Goal: Communication & Community: Answer question/provide support

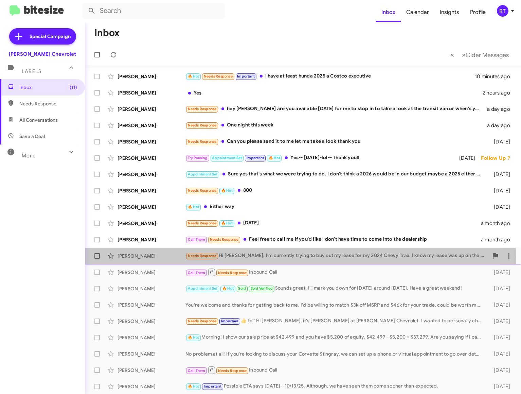
click at [120, 257] on div "[PERSON_NAME]" at bounding box center [152, 256] width 68 height 7
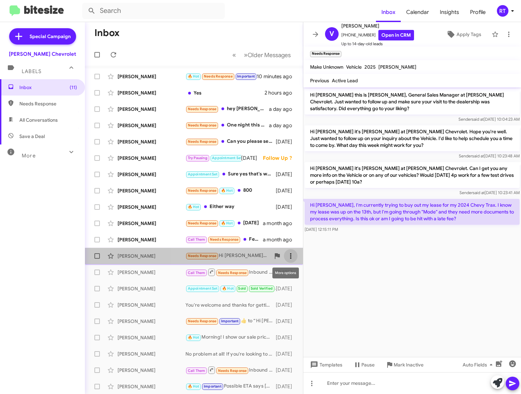
click at [287, 256] on icon at bounding box center [291, 256] width 8 height 8
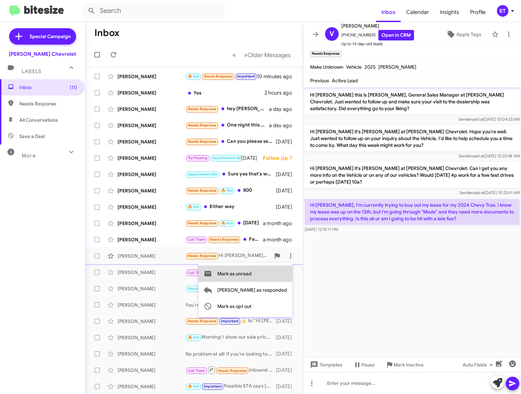
click at [252, 276] on span "Mark as unread" at bounding box center [235, 273] width 34 height 16
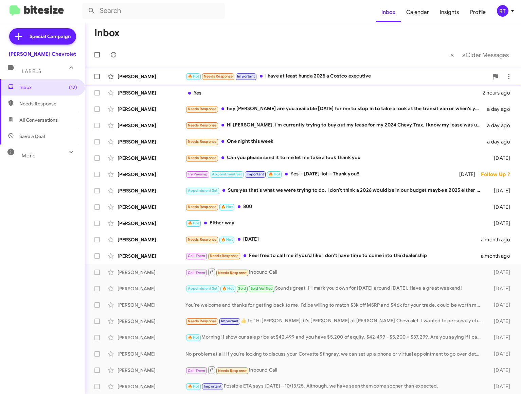
click at [290, 76] on div "🔥 Hot Needs Response Important I have at least hunda 2025 a Costco executive" at bounding box center [337, 76] width 303 height 8
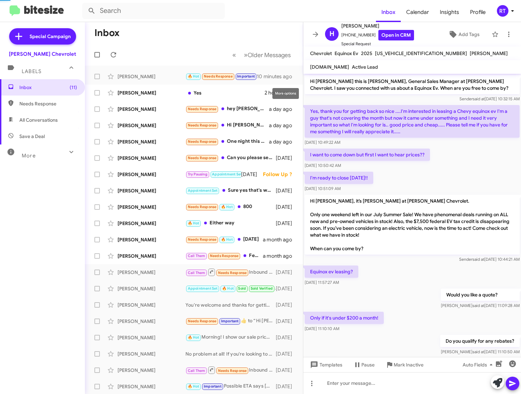
scroll to position [296, 0]
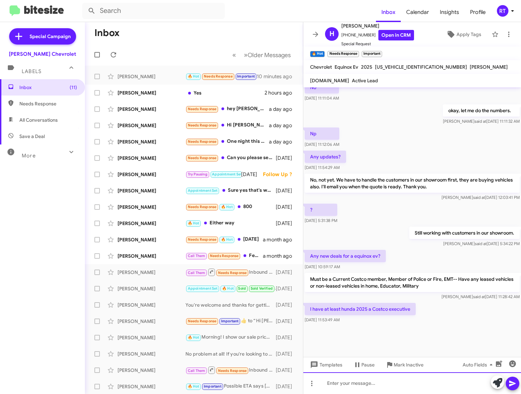
click at [333, 386] on div at bounding box center [412, 383] width 218 height 22
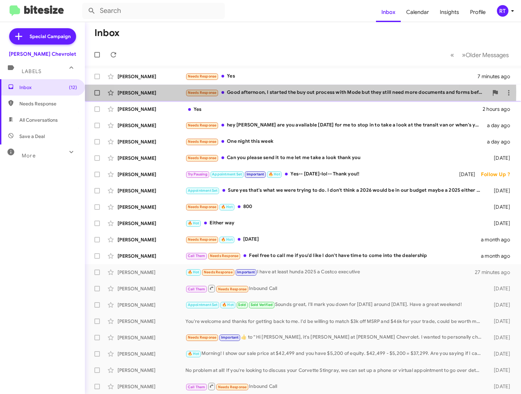
click at [272, 91] on div "Needs Response Good afternoon, I started the buy out process with Mode but they…" at bounding box center [337, 93] width 303 height 8
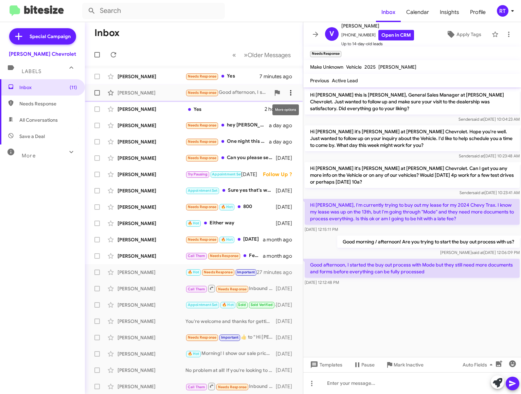
click at [287, 92] on icon at bounding box center [291, 93] width 8 height 8
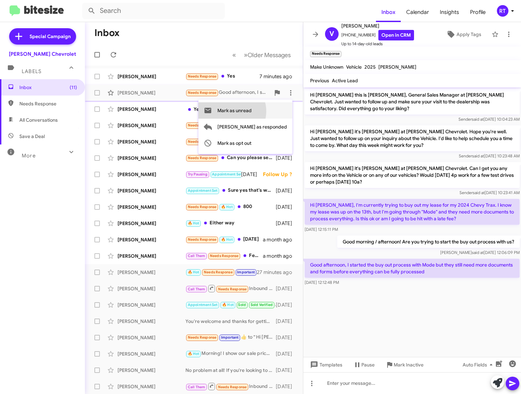
click at [252, 111] on span "Mark as unread" at bounding box center [235, 110] width 34 height 16
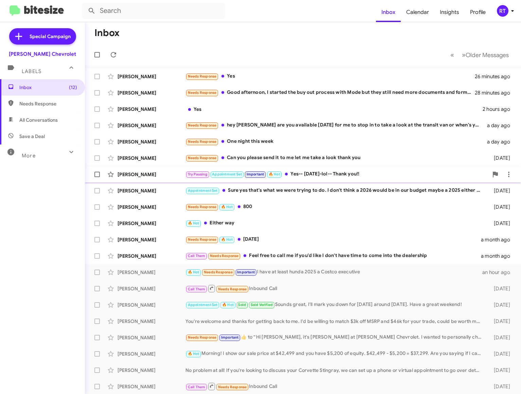
click at [122, 175] on div "[PERSON_NAME]" at bounding box center [152, 174] width 68 height 7
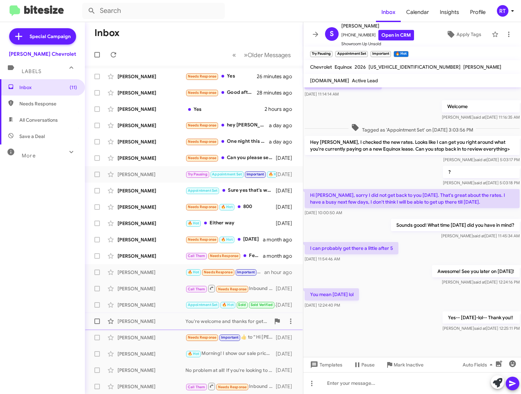
scroll to position [1, 0]
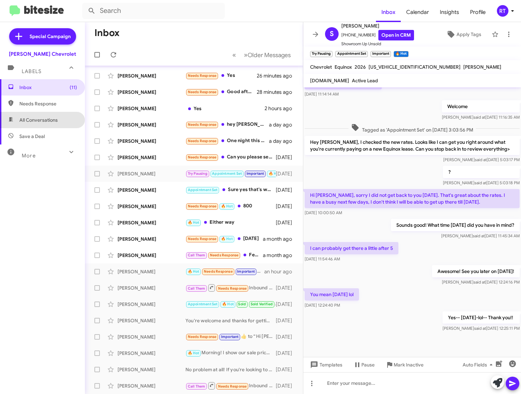
click at [51, 118] on span "All Conversations" at bounding box center [38, 120] width 38 height 7
type input "in:all-conversations"
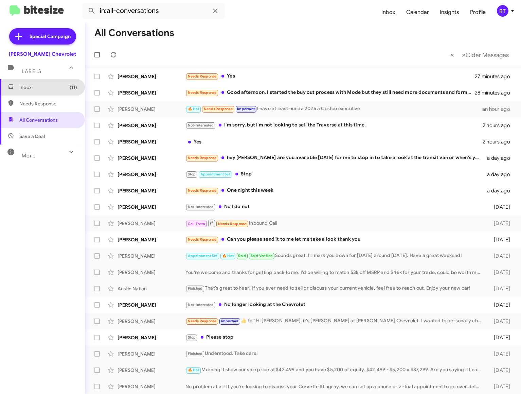
click at [42, 89] on span "Inbox (11)" at bounding box center [48, 87] width 58 height 7
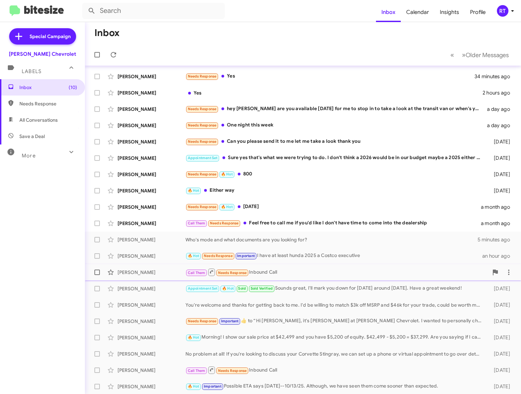
scroll to position [1, 0]
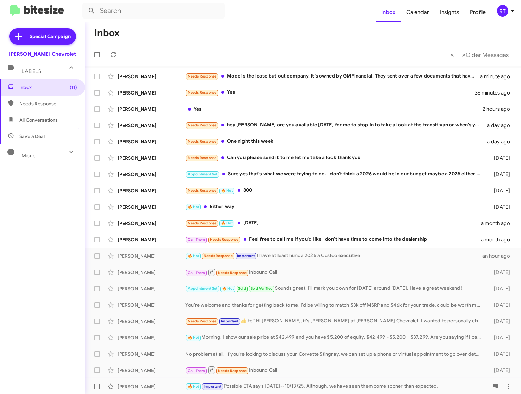
click at [142, 386] on div "[PERSON_NAME]" at bounding box center [152, 386] width 68 height 7
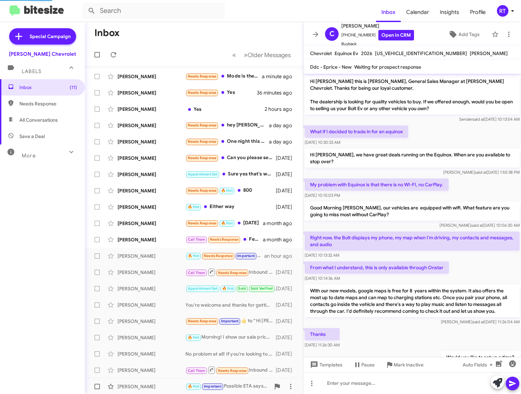
scroll to position [291, 0]
